Goal: Task Accomplishment & Management: Manage account settings

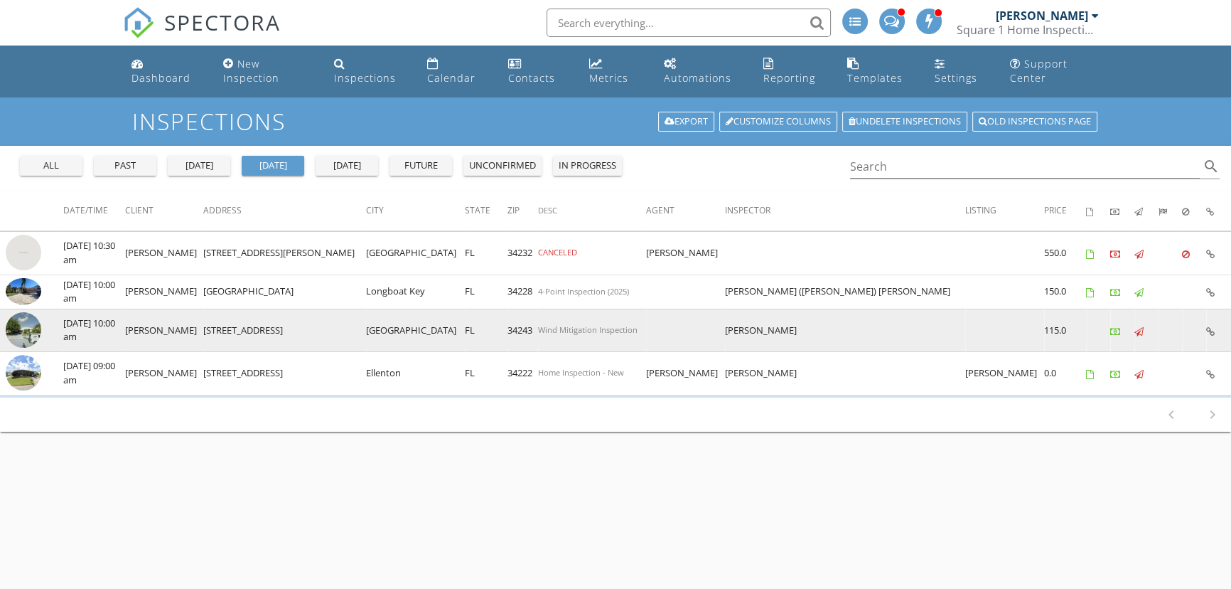
click at [6, 328] on img at bounding box center [24, 330] width 36 height 36
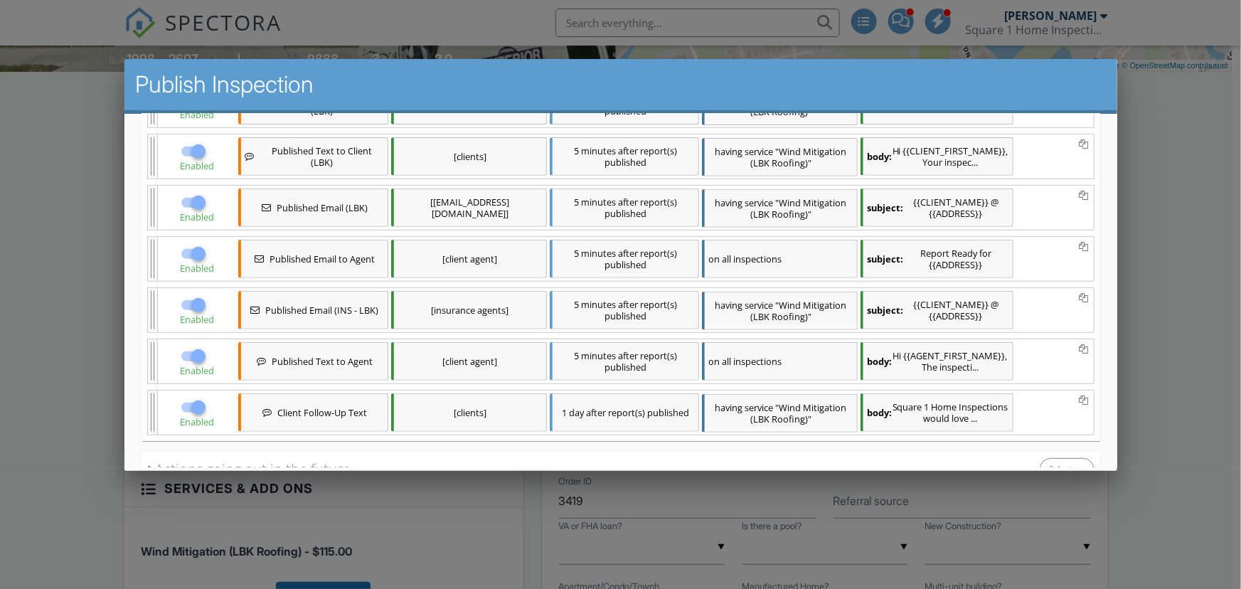
scroll to position [441, 0]
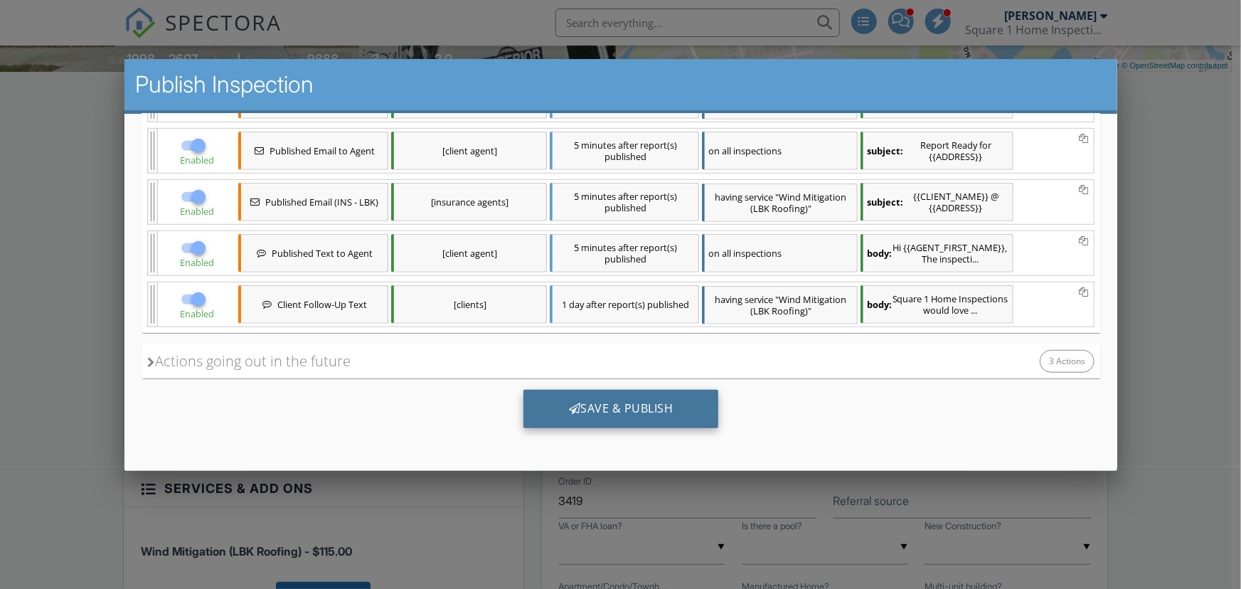
click at [655, 417] on div "Save & Publish" at bounding box center [621, 408] width 196 height 38
